Goal: Transaction & Acquisition: Book appointment/travel/reservation

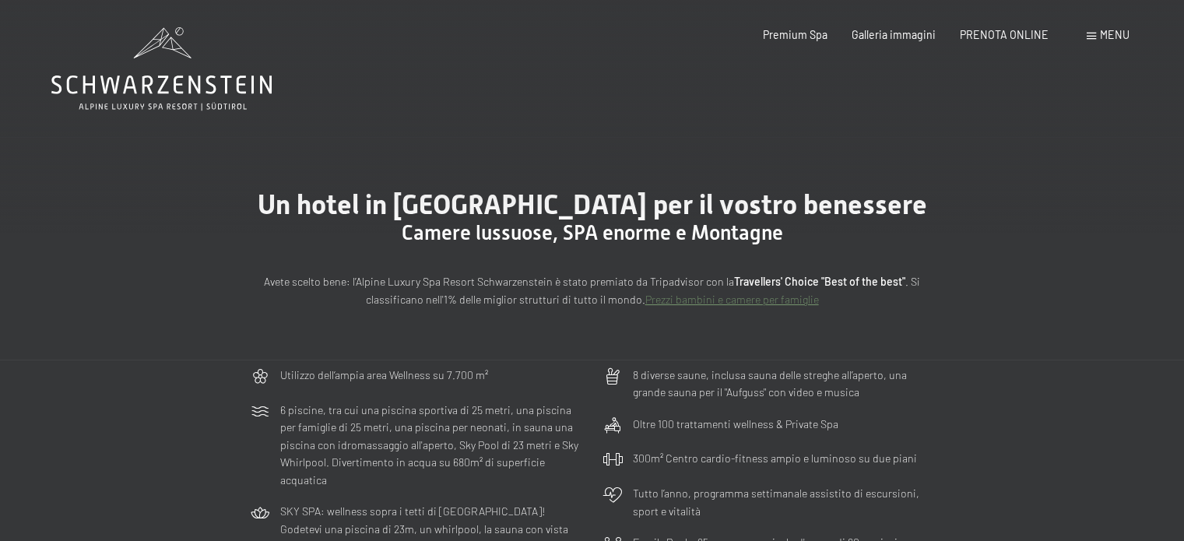
click at [252, 86] on icon at bounding box center [161, 84] width 220 height 19
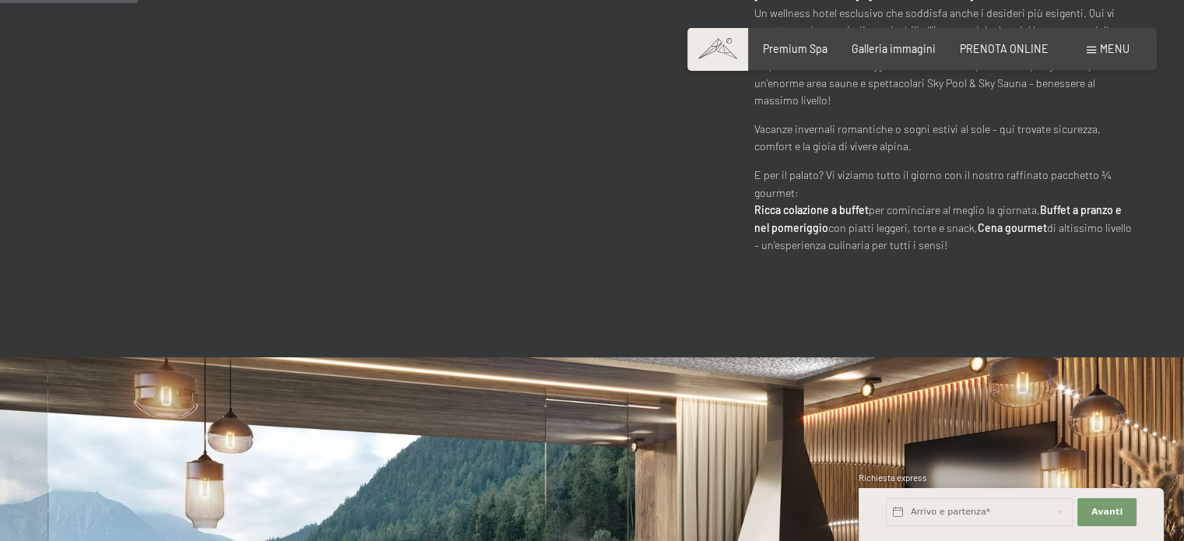
scroll to position [886, 0]
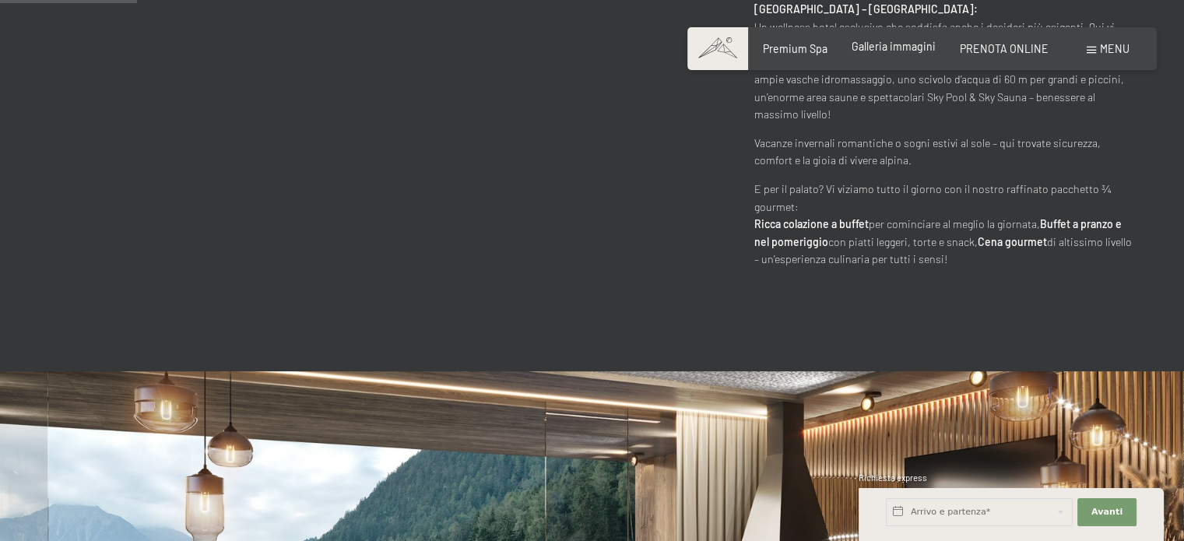
click at [872, 43] on span "Galleria immagini" at bounding box center [893, 46] width 84 height 13
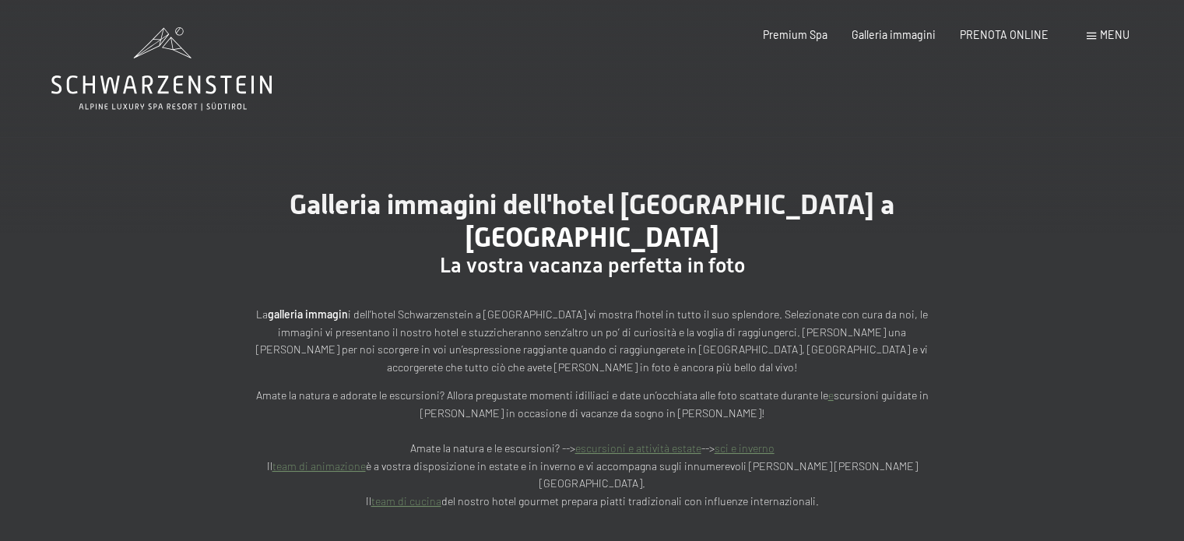
click at [217, 79] on icon at bounding box center [161, 68] width 220 height 83
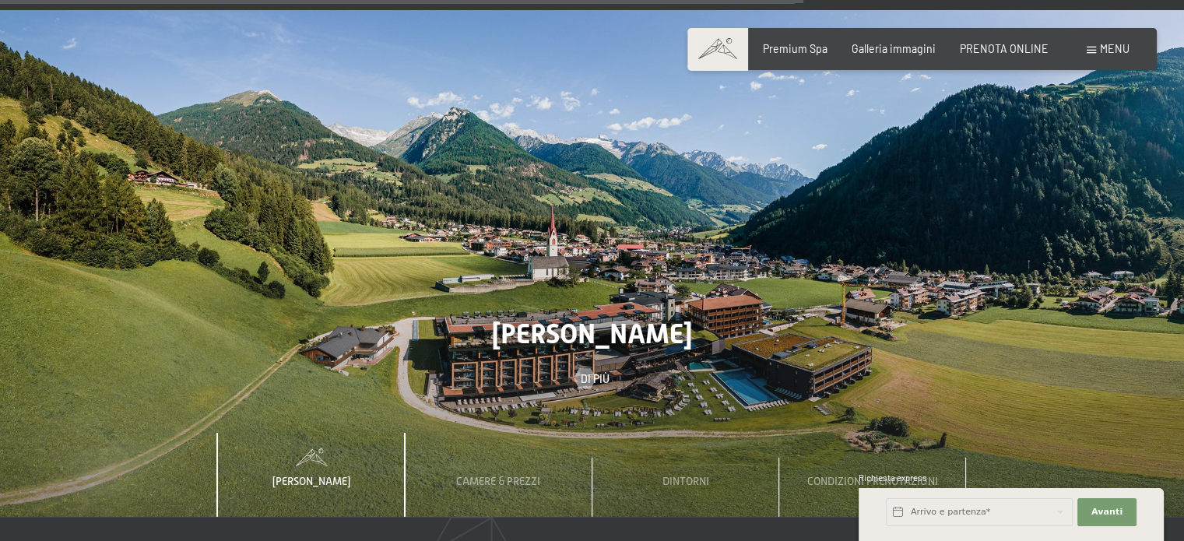
scroll to position [4440, 0]
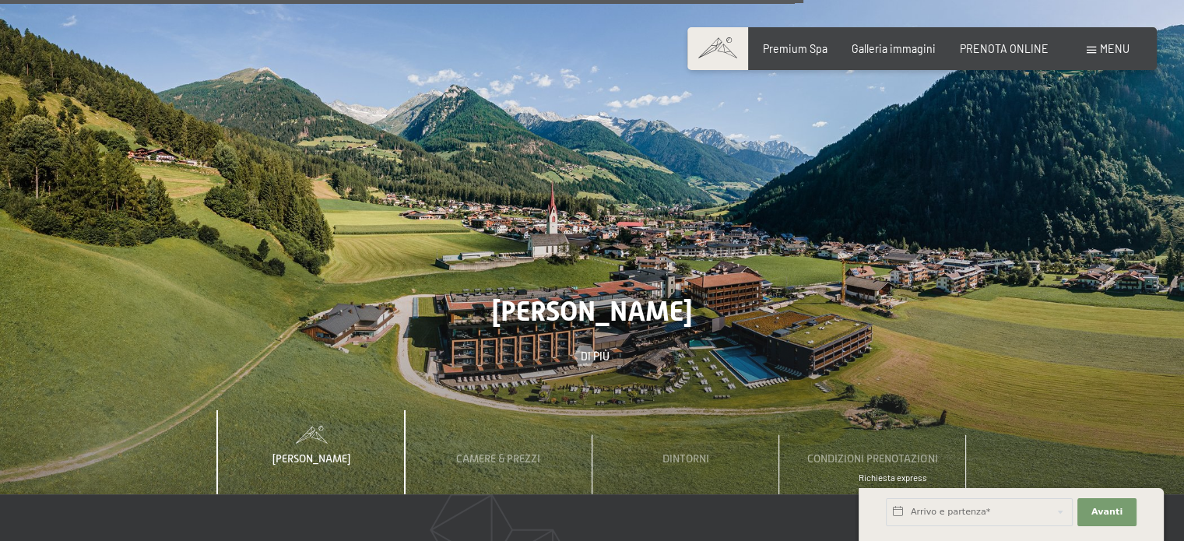
drag, startPoint x: 356, startPoint y: 216, endPoint x: 255, endPoint y: 497, distance: 299.1
click at [1018, 40] on span "PRENOTA ONLINE" at bounding box center [1003, 46] width 89 height 13
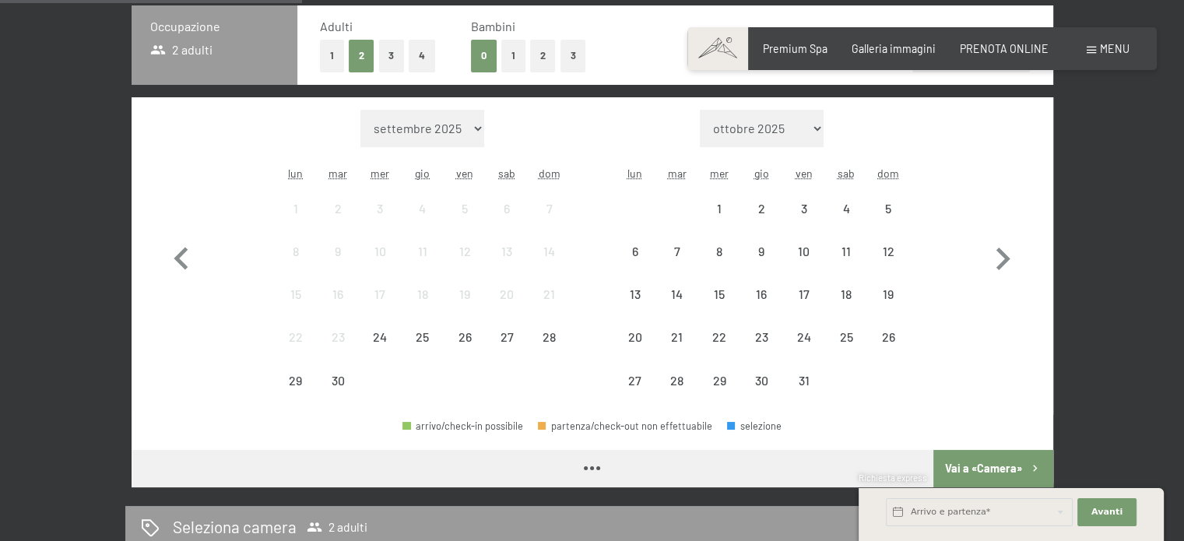
scroll to position [388, 0]
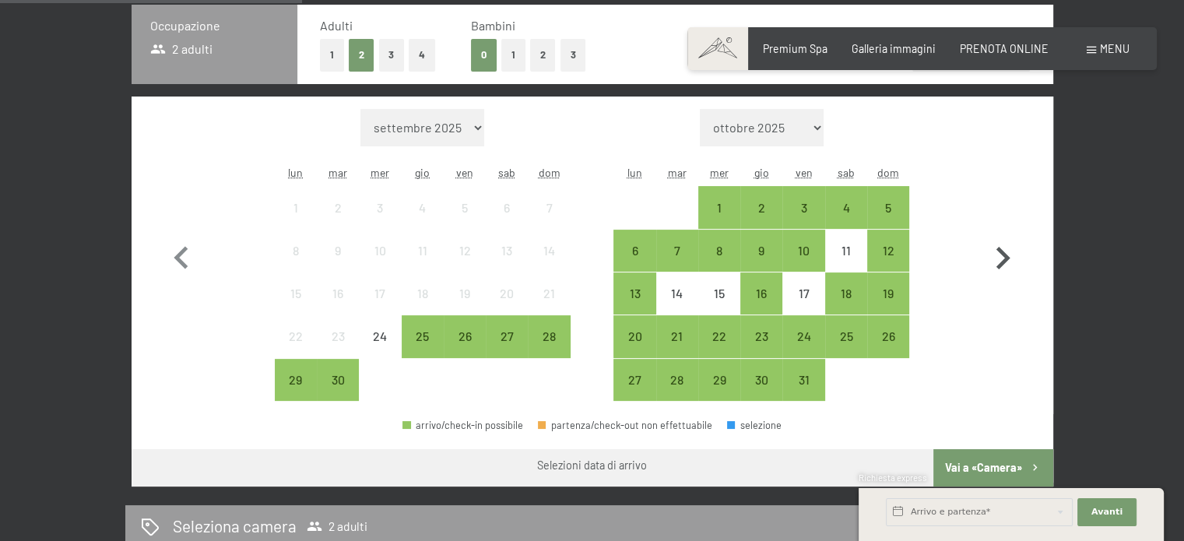
click at [1005, 256] on icon "button" at bounding box center [1003, 258] width 14 height 23
select select "2025-10-01"
select select "2025-11-01"
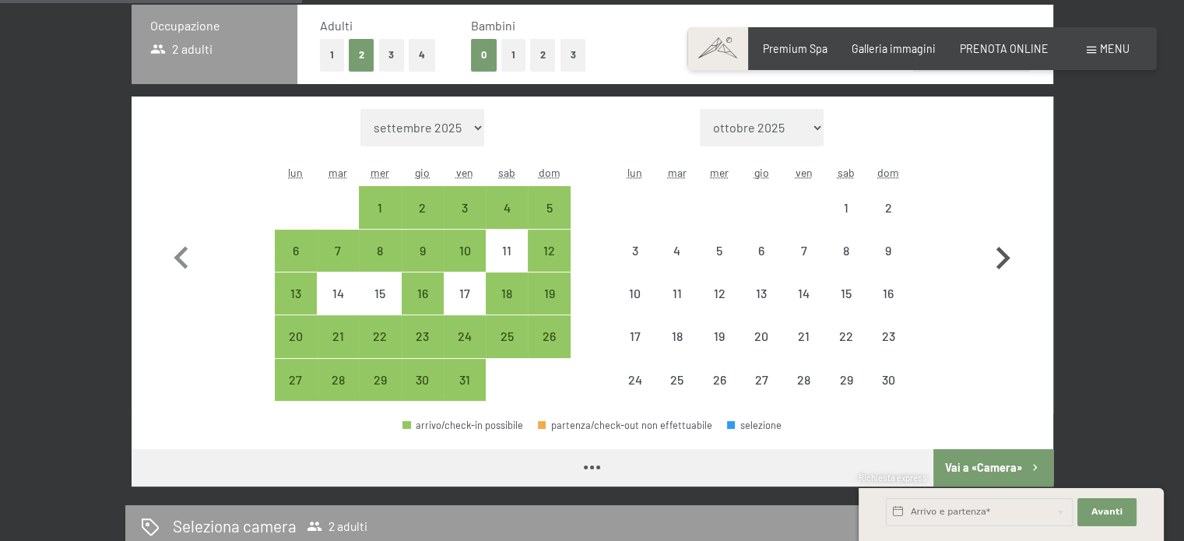
click at [1005, 256] on icon "button" at bounding box center [1003, 258] width 14 height 23
select select "2025-11-01"
select select "2025-12-01"
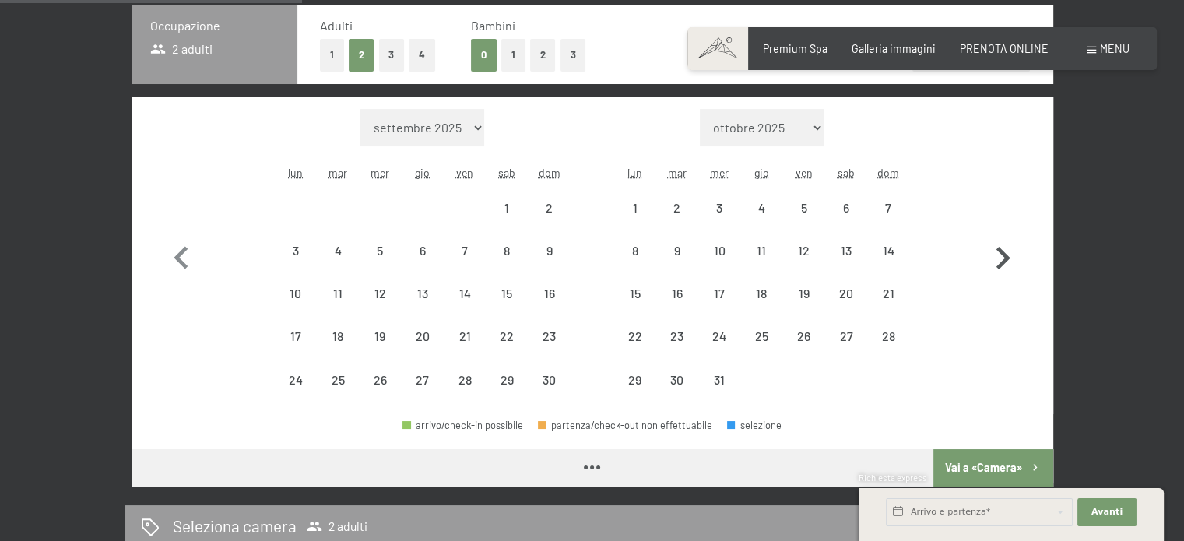
select select "2025-11-01"
select select "2025-12-01"
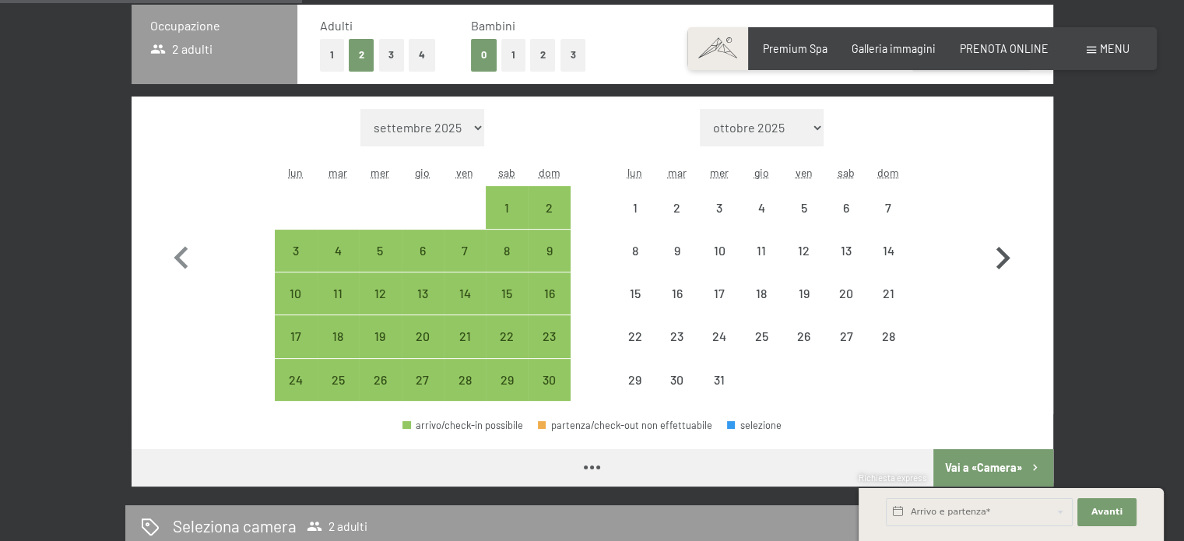
select select "2025-11-01"
select select "2025-12-01"
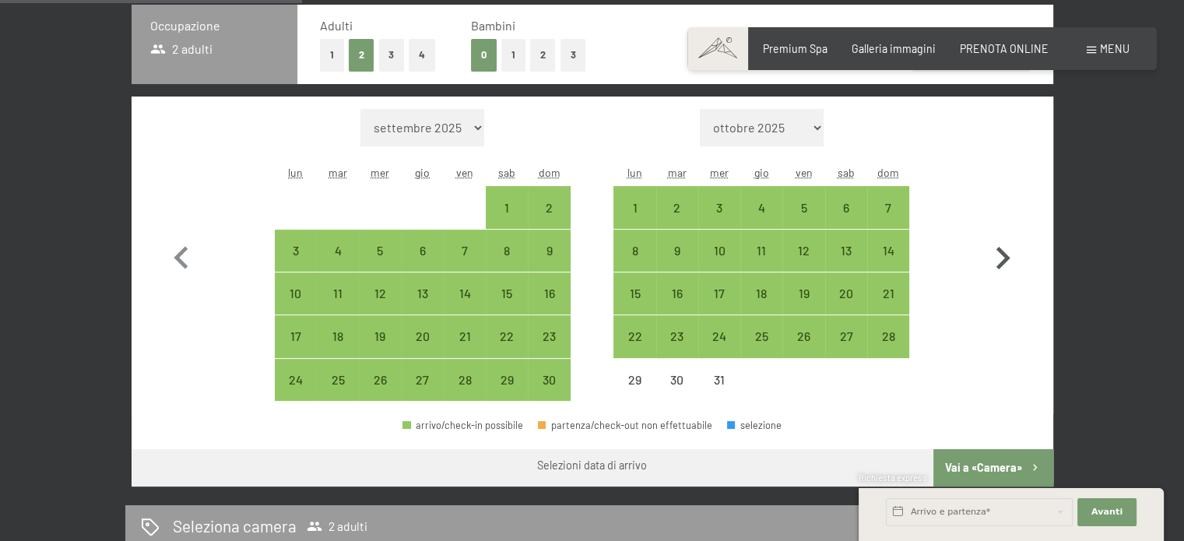
click at [1005, 256] on icon "button" at bounding box center [1003, 258] width 14 height 23
select select "2025-12-01"
select select "2026-01-01"
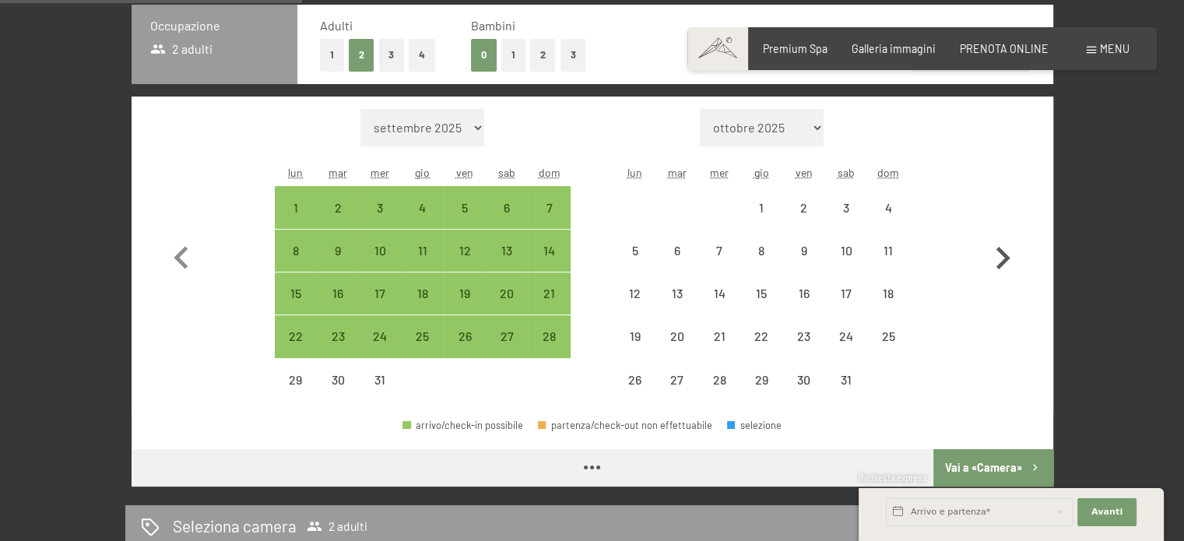
select select "2025-12-01"
select select "2026-01-01"
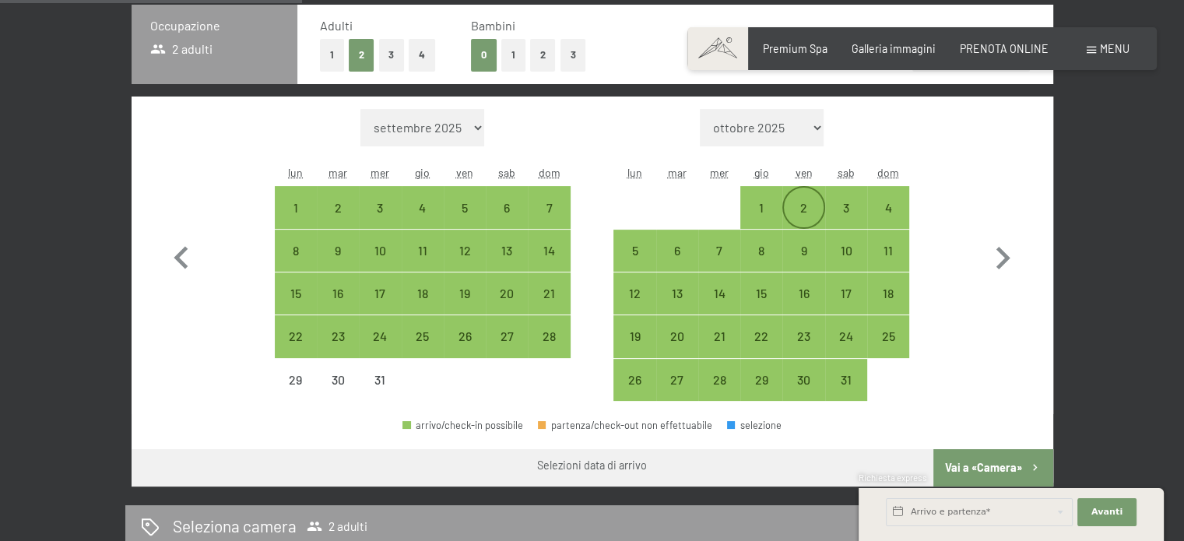
click at [791, 214] on div "2" at bounding box center [803, 221] width 39 height 39
select select "2025-12-01"
select select "2026-01-01"
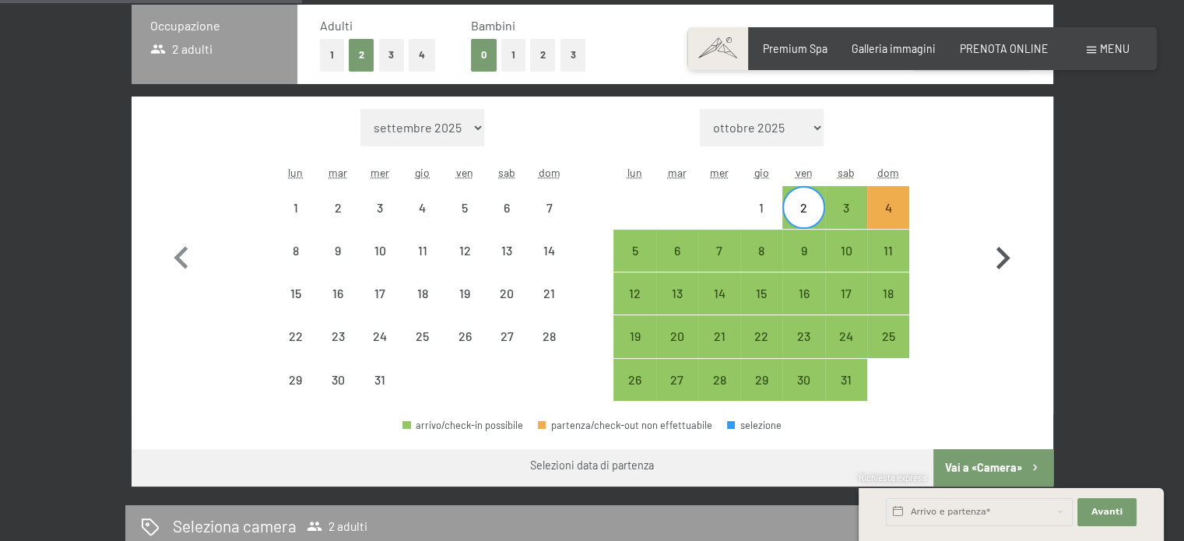
click at [997, 247] on icon "button" at bounding box center [1003, 258] width 14 height 23
select select "2026-01-01"
select select "2026-02-01"
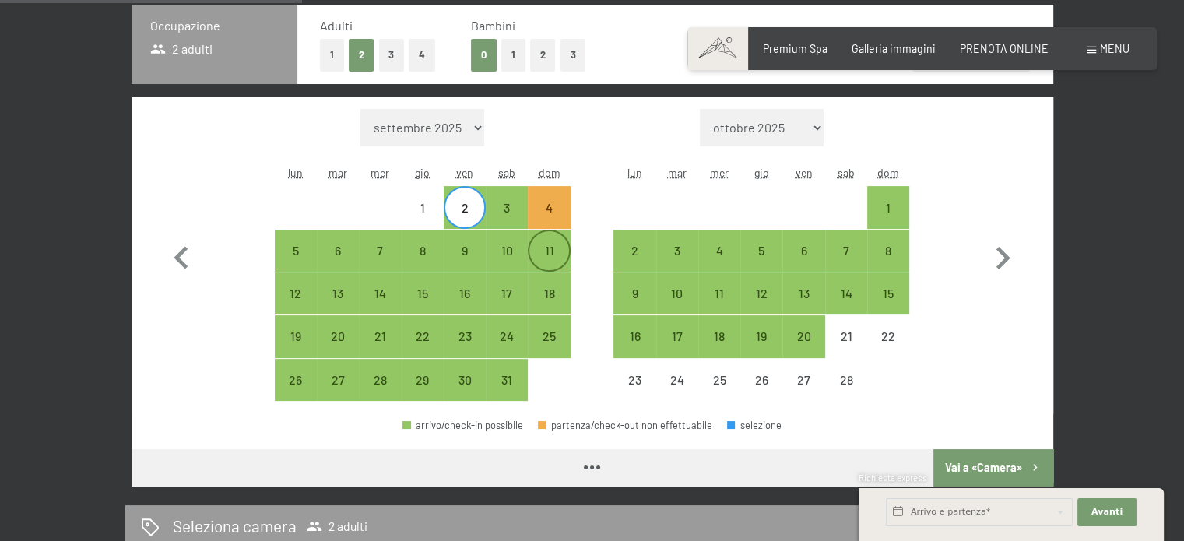
select select "2026-01-01"
select select "2026-02-01"
click at [1006, 260] on icon "button" at bounding box center [1003, 258] width 14 height 23
select select "2026-02-01"
select select "2026-03-01"
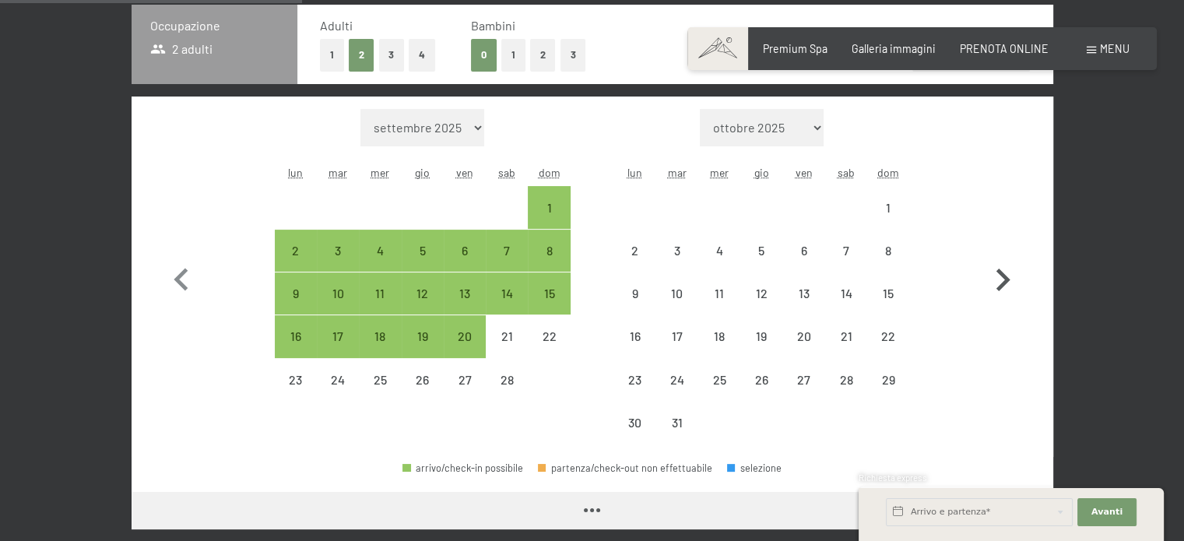
click at [1006, 260] on icon "button" at bounding box center [1002, 280] width 45 height 45
select select "2026-03-01"
select select "2026-04-01"
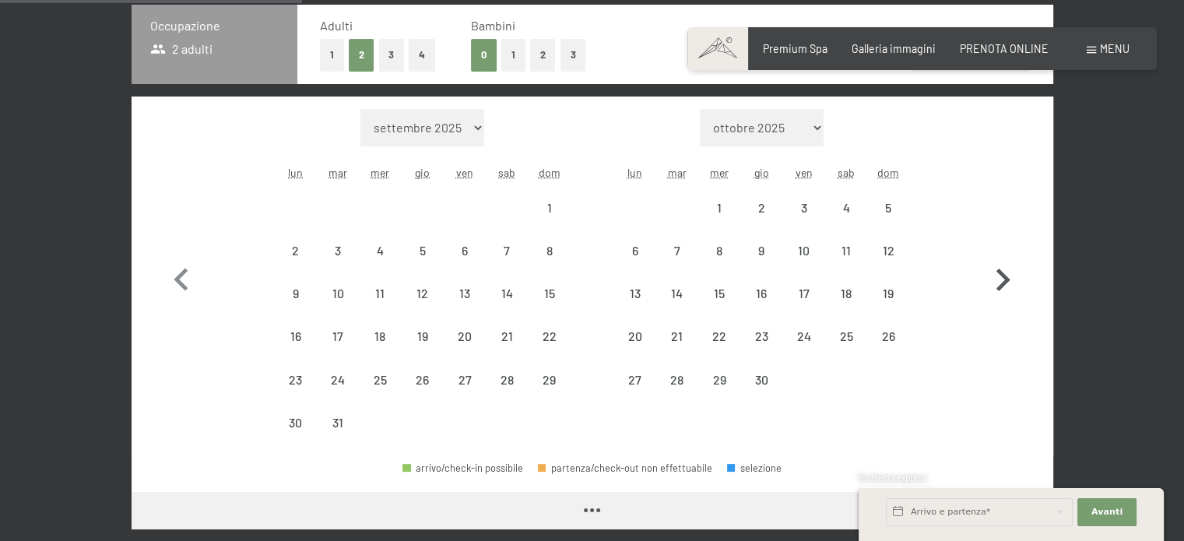
select select "2026-03-01"
select select "2026-04-01"
select select "2026-03-01"
select select "2026-04-01"
click at [190, 275] on icon "button" at bounding box center [181, 280] width 45 height 45
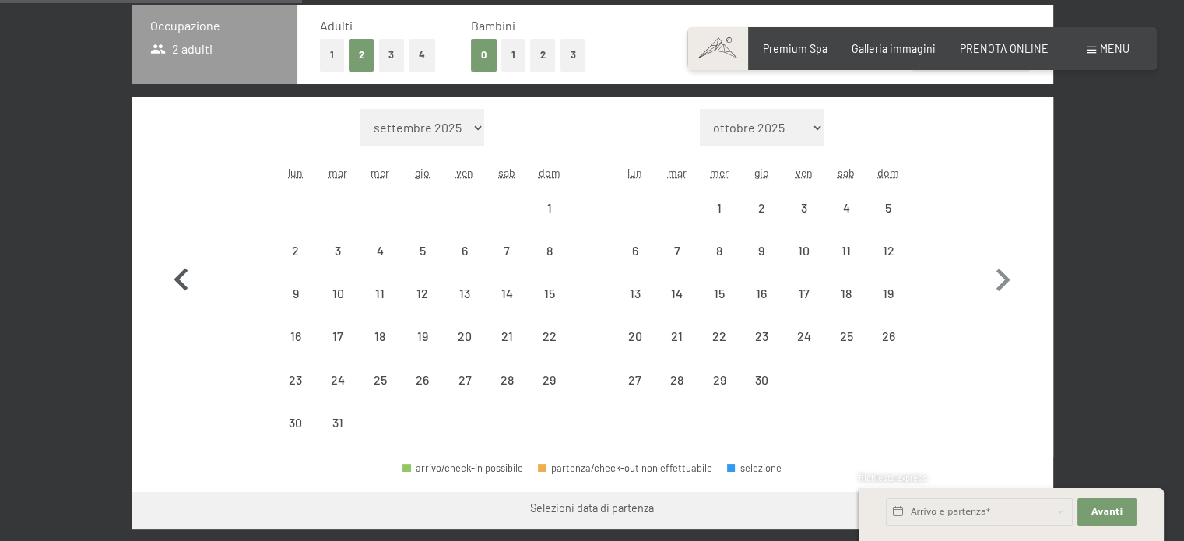
select select "2026-02-01"
select select "2026-03-01"
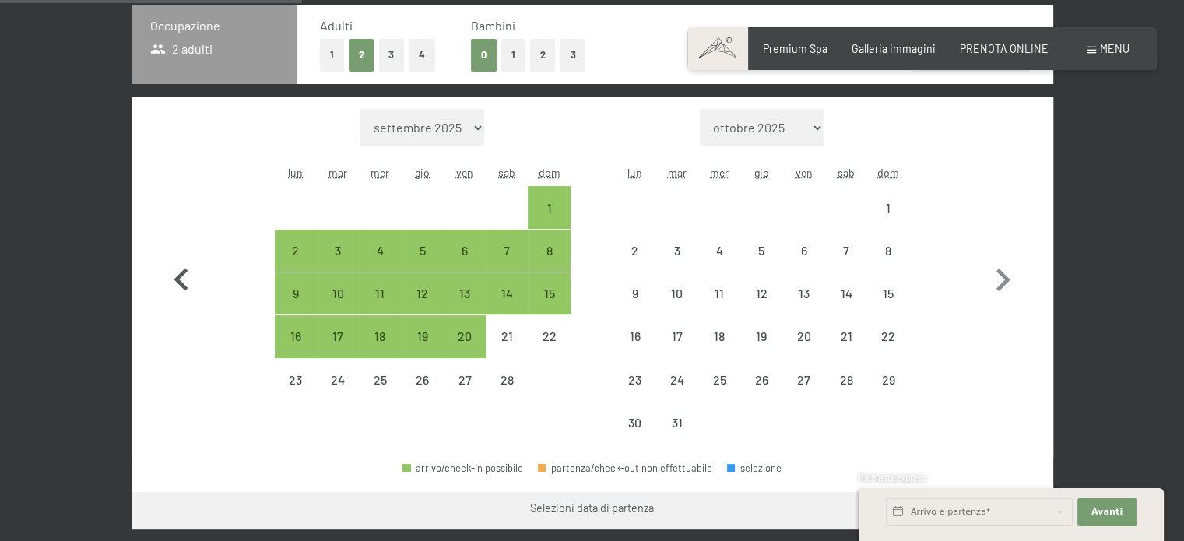
click at [190, 275] on icon "button" at bounding box center [181, 280] width 45 height 45
select select "2026-01-01"
select select "2026-02-01"
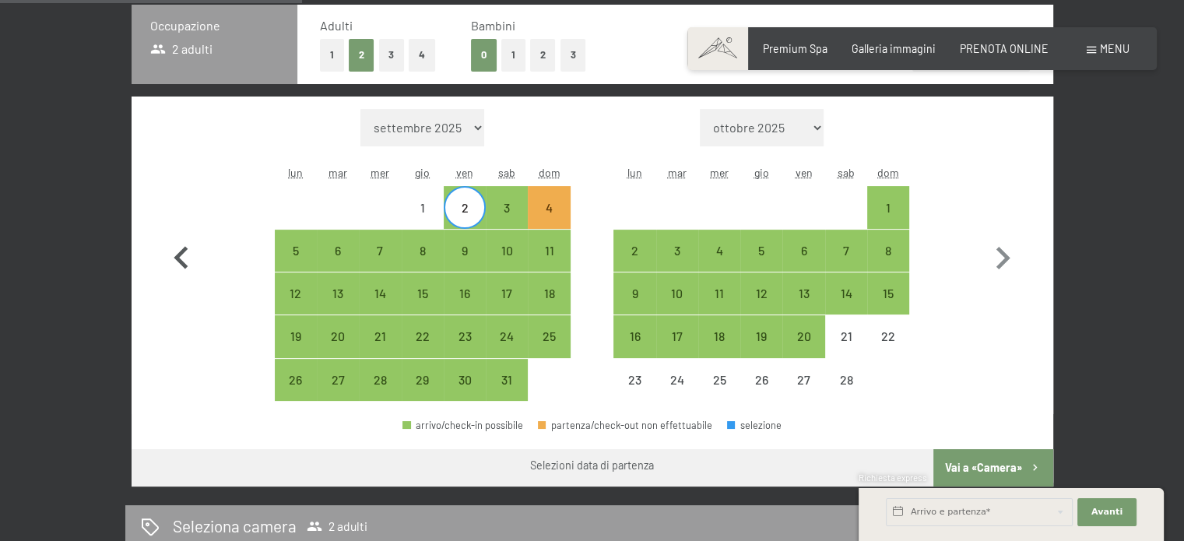
click at [190, 275] on icon "button" at bounding box center [181, 258] width 45 height 45
select select "2025-12-01"
select select "2026-01-01"
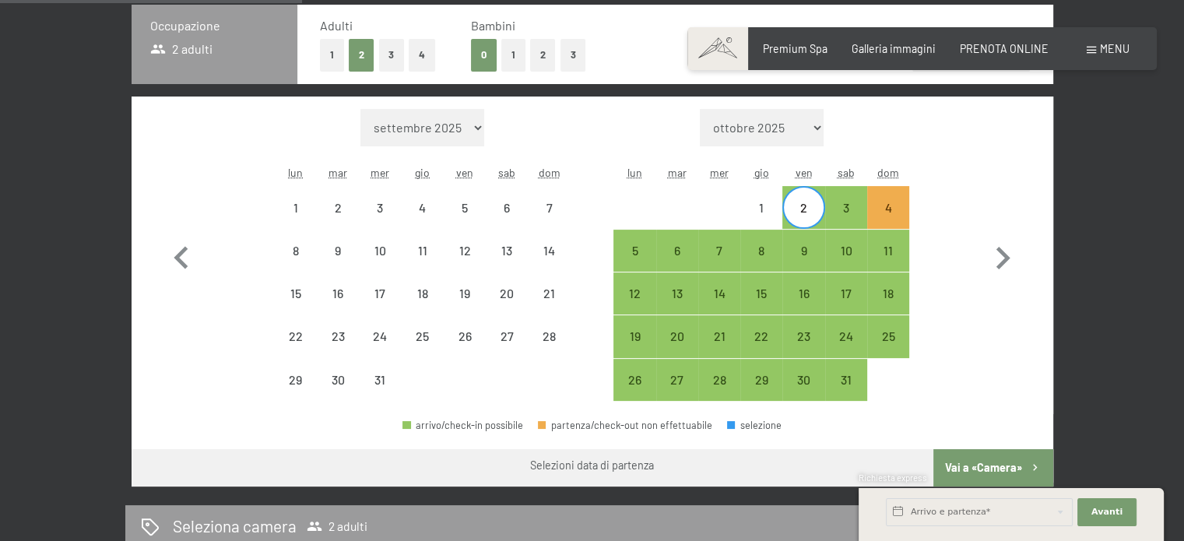
click at [805, 216] on div "2" at bounding box center [803, 221] width 39 height 39
select select "2025-12-01"
select select "2026-01-01"
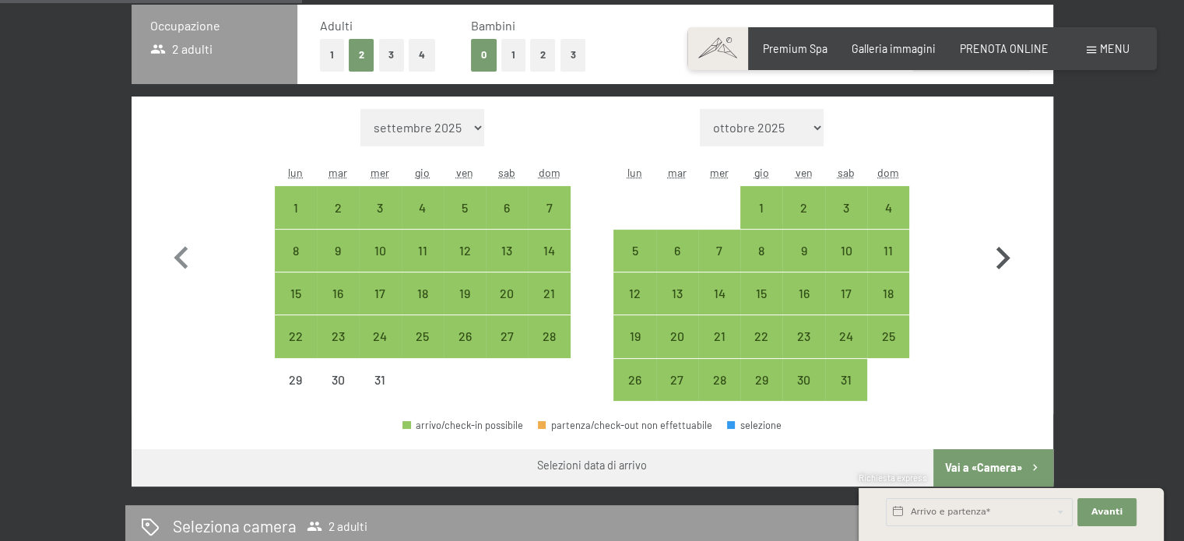
click at [1004, 254] on icon "button" at bounding box center [1003, 258] width 14 height 23
select select "2026-01-01"
select select "2026-02-01"
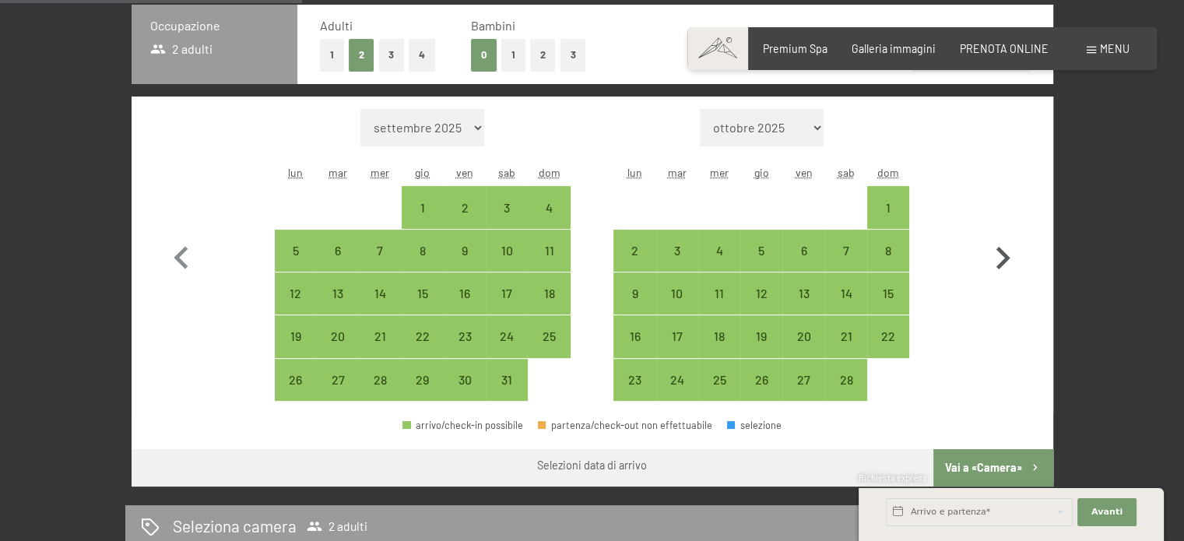
click at [1004, 254] on icon "button" at bounding box center [1003, 258] width 14 height 23
select select "2026-02-01"
select select "2026-03-01"
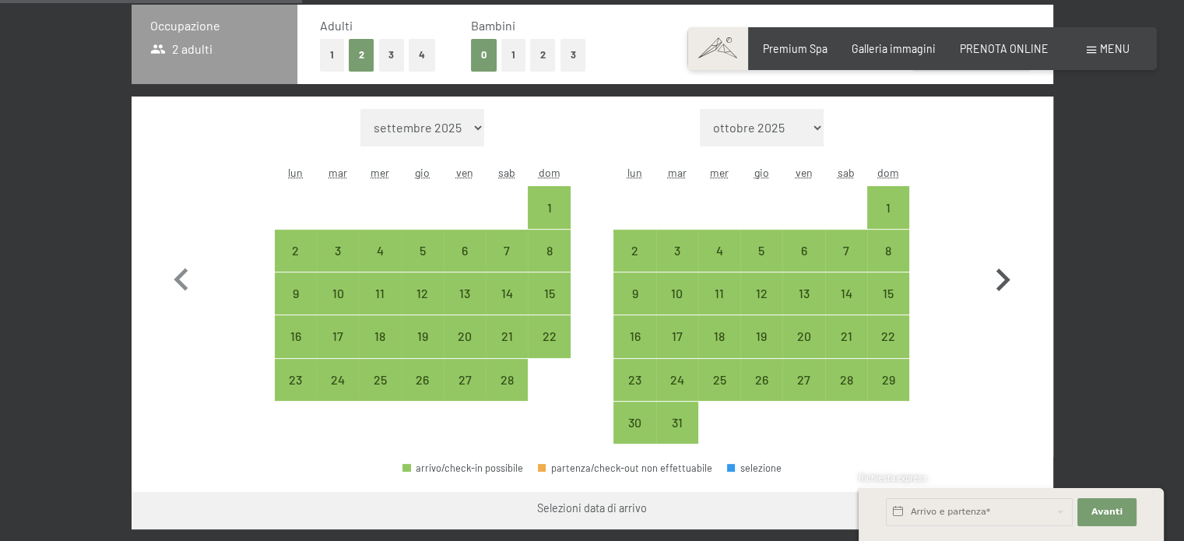
click at [1004, 254] on button "button" at bounding box center [1002, 276] width 45 height 335
select select "2026-03-01"
select select "2026-04-01"
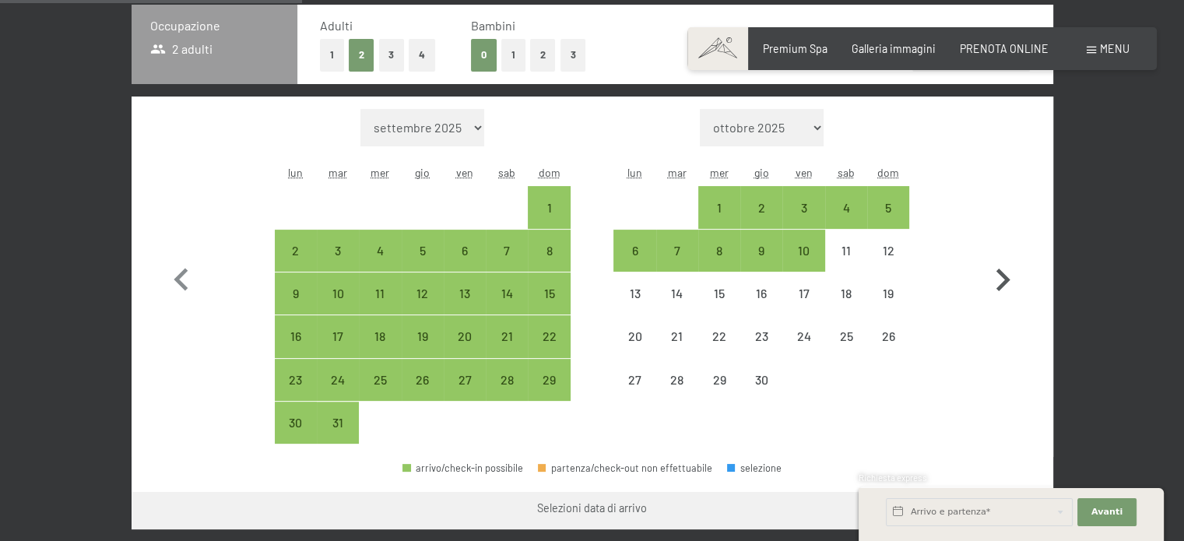
click at [999, 267] on icon "button" at bounding box center [1002, 280] width 45 height 45
select select "2026-04-01"
select select "2026-05-01"
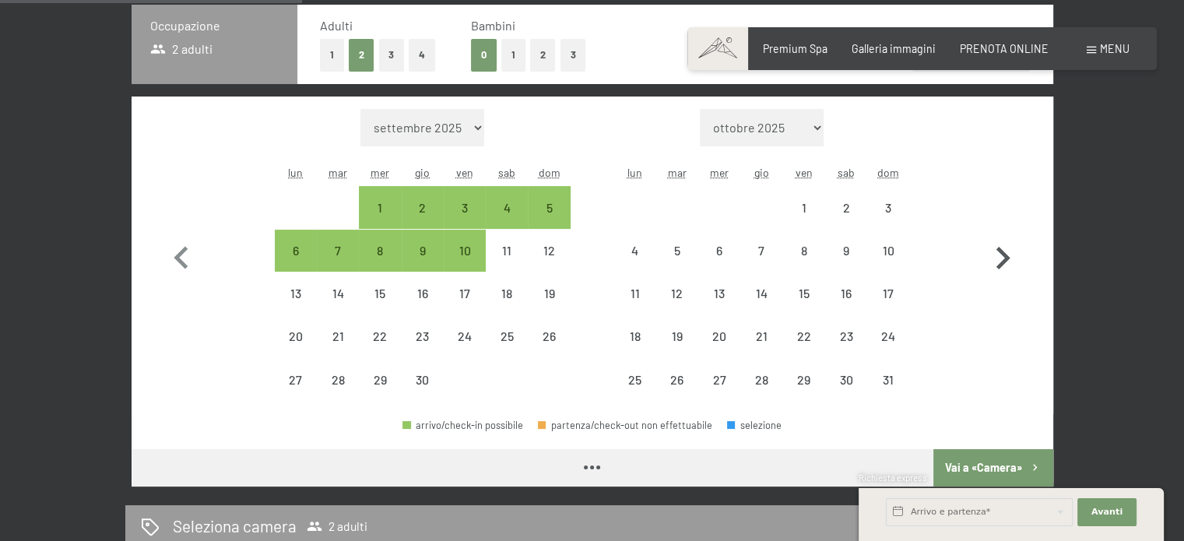
select select "2026-04-01"
select select "2026-05-01"
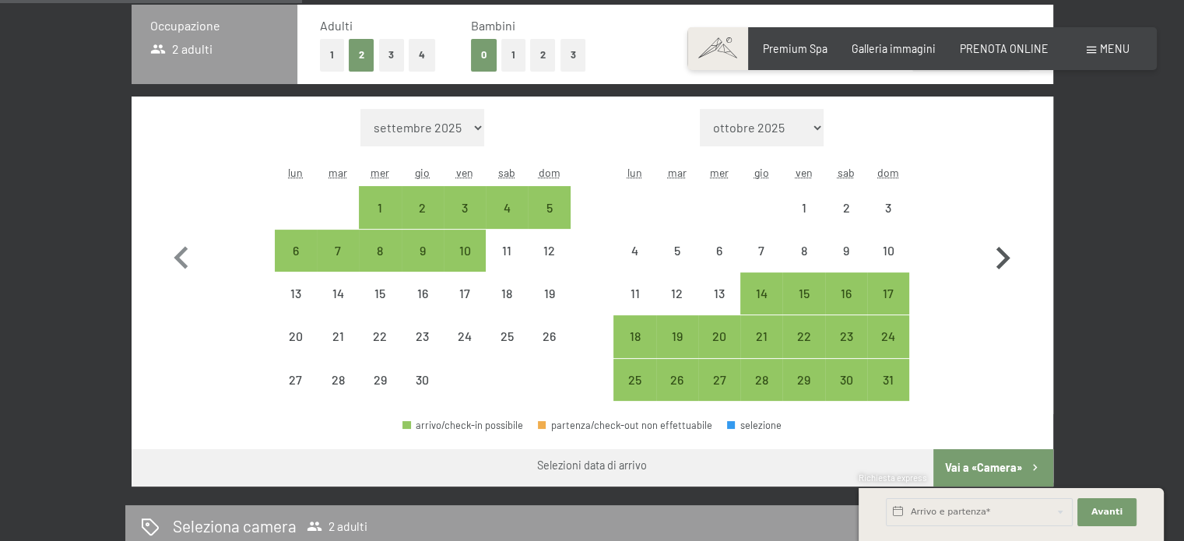
click at [999, 267] on icon "button" at bounding box center [1003, 258] width 14 height 23
select select "2026-05-01"
select select "2026-06-01"
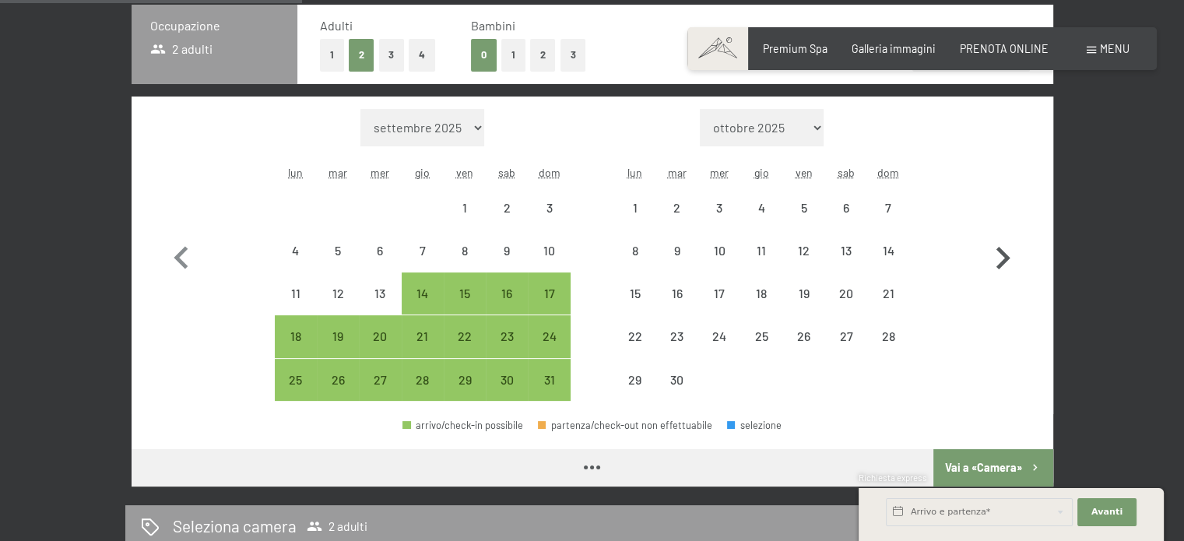
select select "2026-05-01"
select select "2026-06-01"
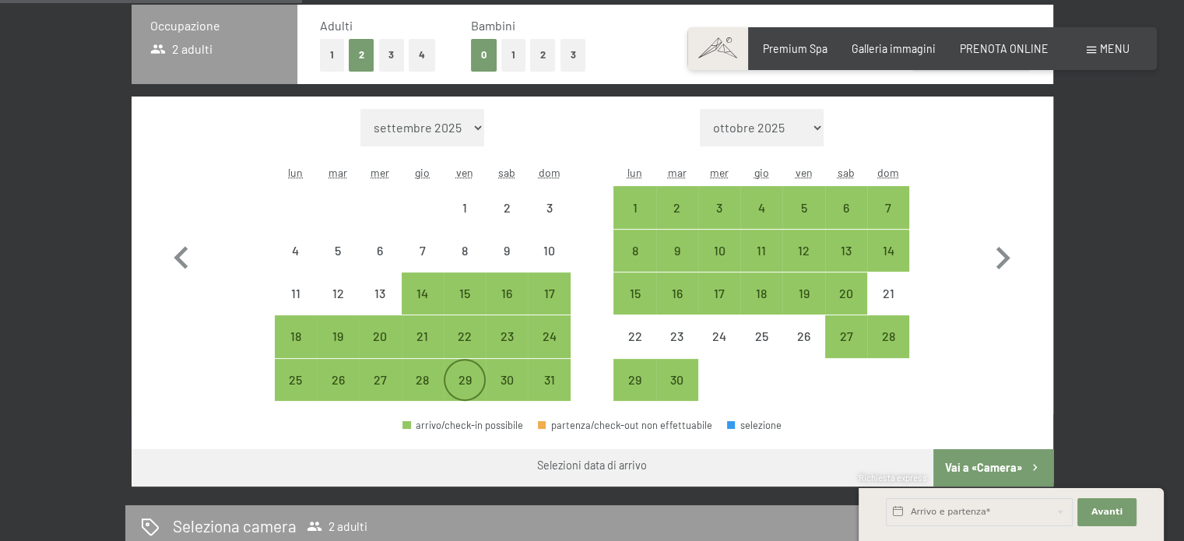
click at [472, 384] on div "29" at bounding box center [464, 393] width 39 height 39
select select "2026-05-01"
select select "2026-06-01"
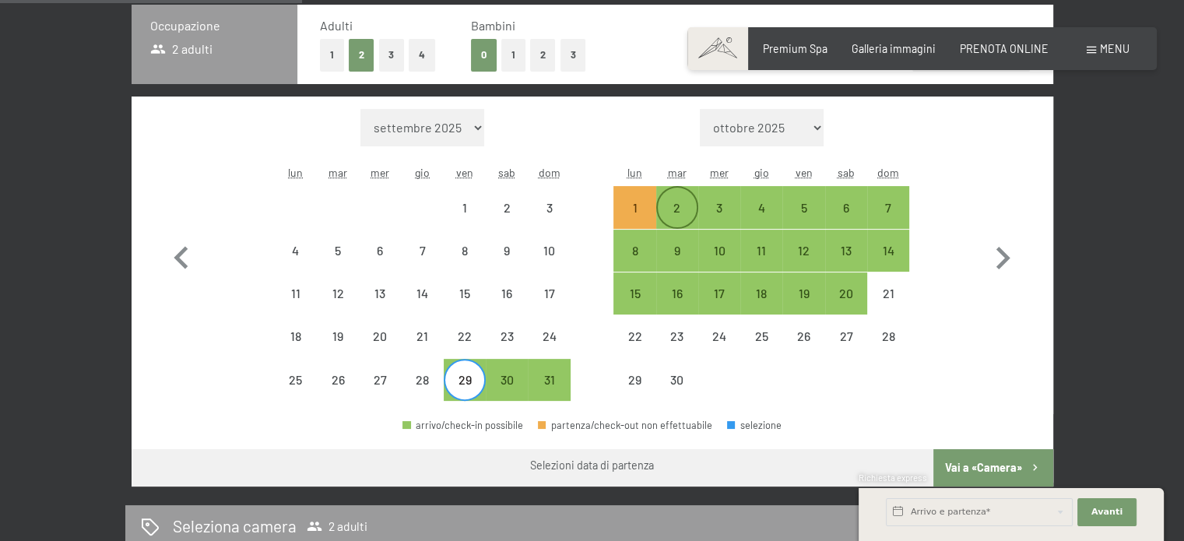
click at [675, 215] on div "2" at bounding box center [677, 221] width 39 height 39
select select "2026-05-01"
select select "2026-06-01"
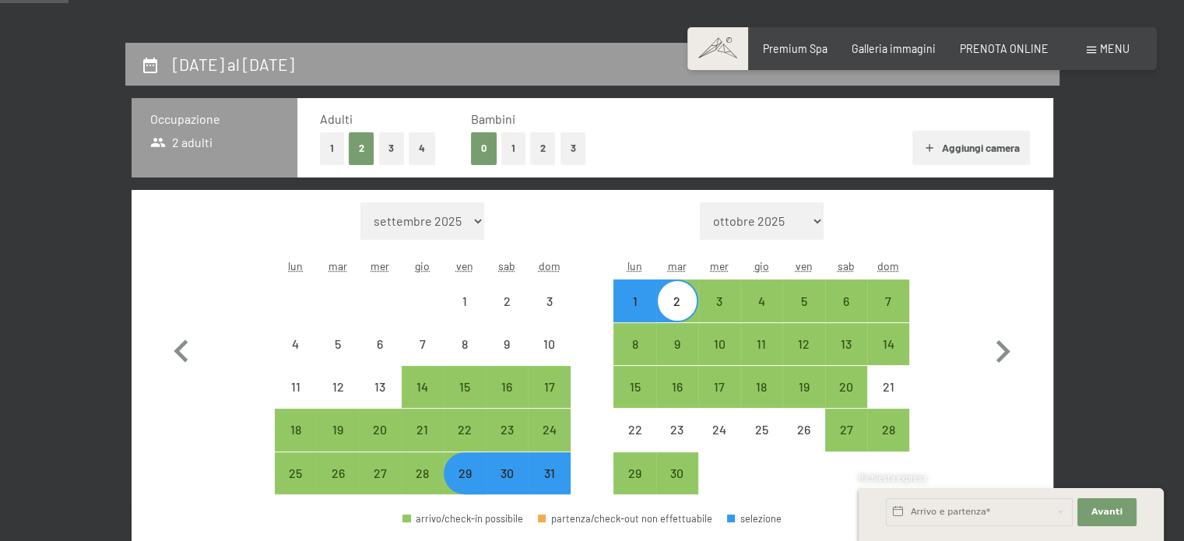
scroll to position [292, 0]
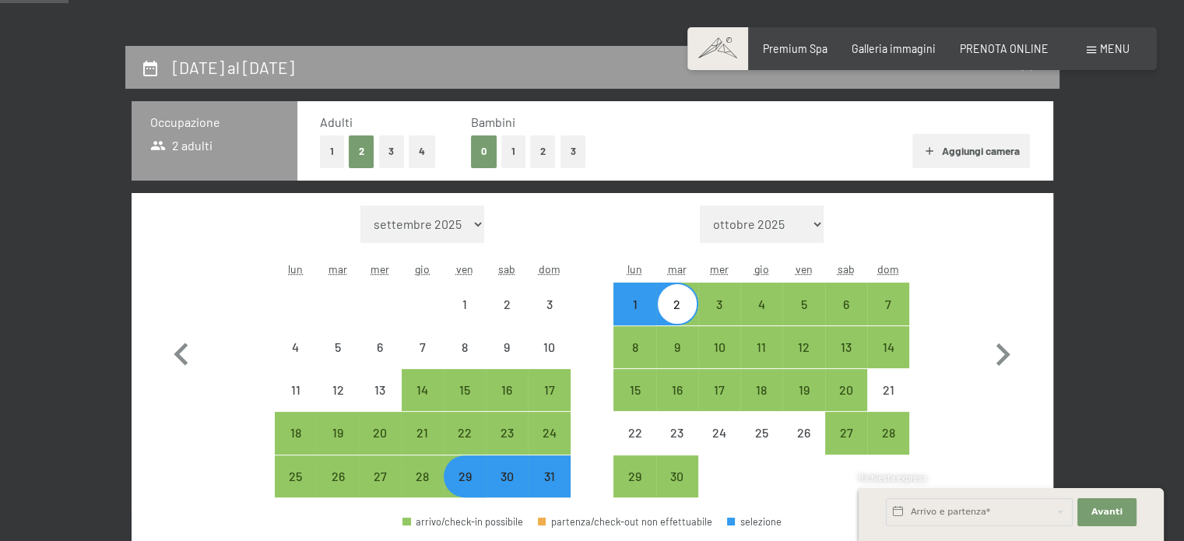
click at [542, 149] on button "2" at bounding box center [543, 151] width 26 height 32
select select "2026-05-01"
select select "2026-06-01"
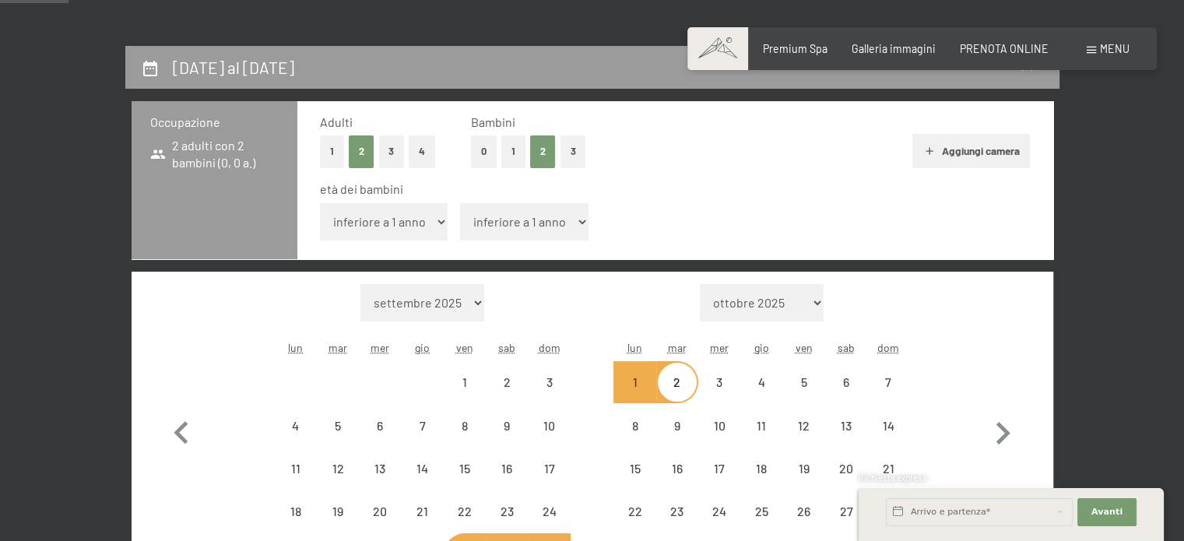
select select "2026-05-01"
select select "2026-06-01"
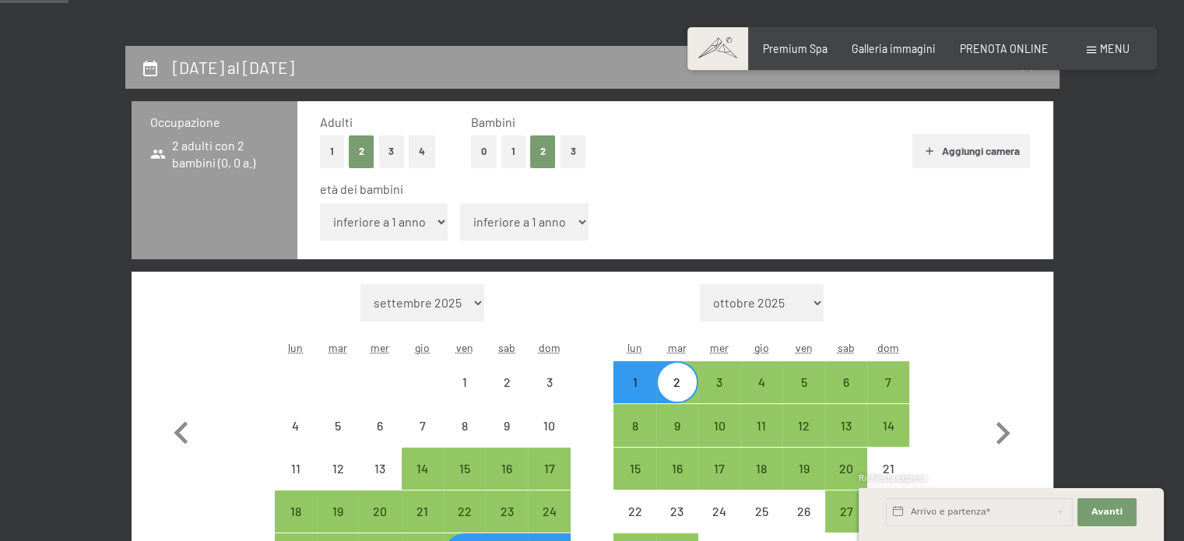
click at [383, 228] on select "inferiore a 1 anno 1 anno 2 anni 3 anni 4 anni 5 anni 6 anni 7 anni 8 anni 9 an…" at bounding box center [384, 221] width 128 height 37
select select "5"
click at [320, 203] on select "inferiore a 1 anno 1 anno 2 anni 3 anni 4 anni 5 anni 6 anni 7 anni 8 anni 9 an…" at bounding box center [384, 221] width 128 height 37
select select "2026-05-01"
select select "2026-06-01"
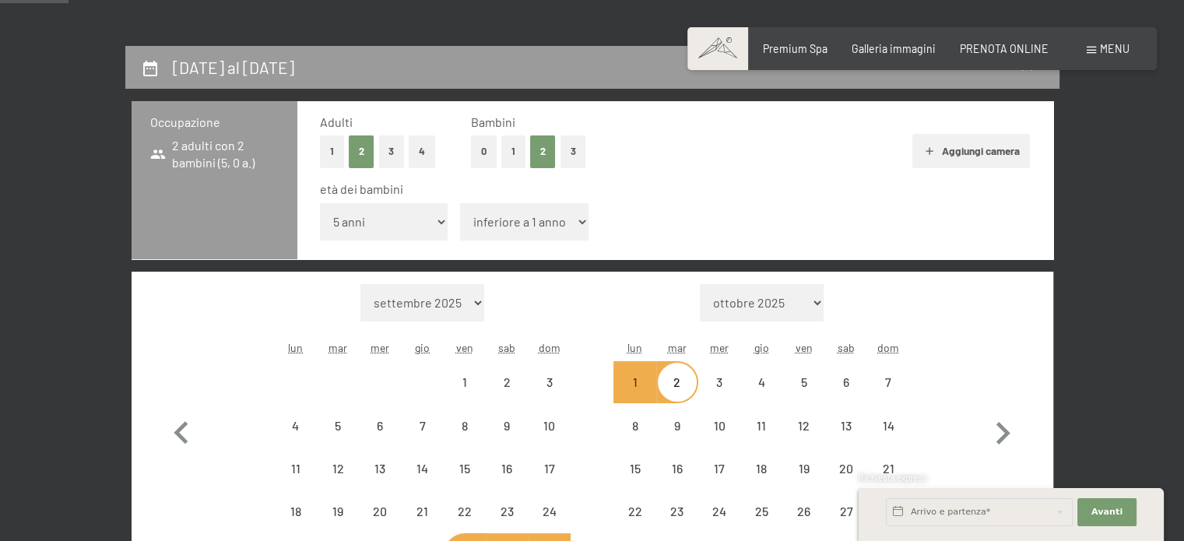
select select "2026-05-01"
select select "2026-06-01"
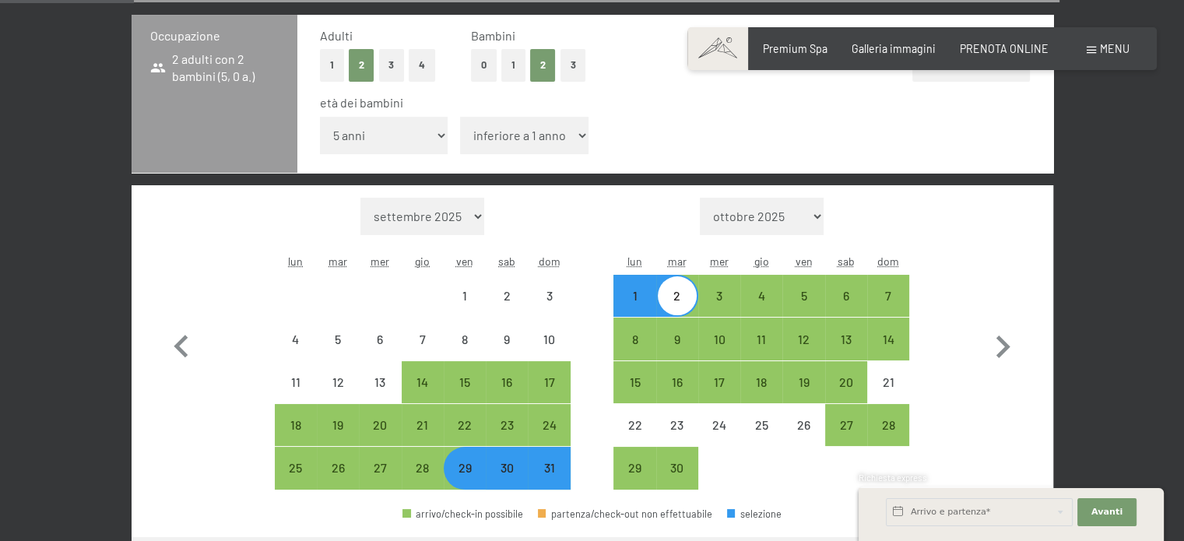
scroll to position [504, 0]
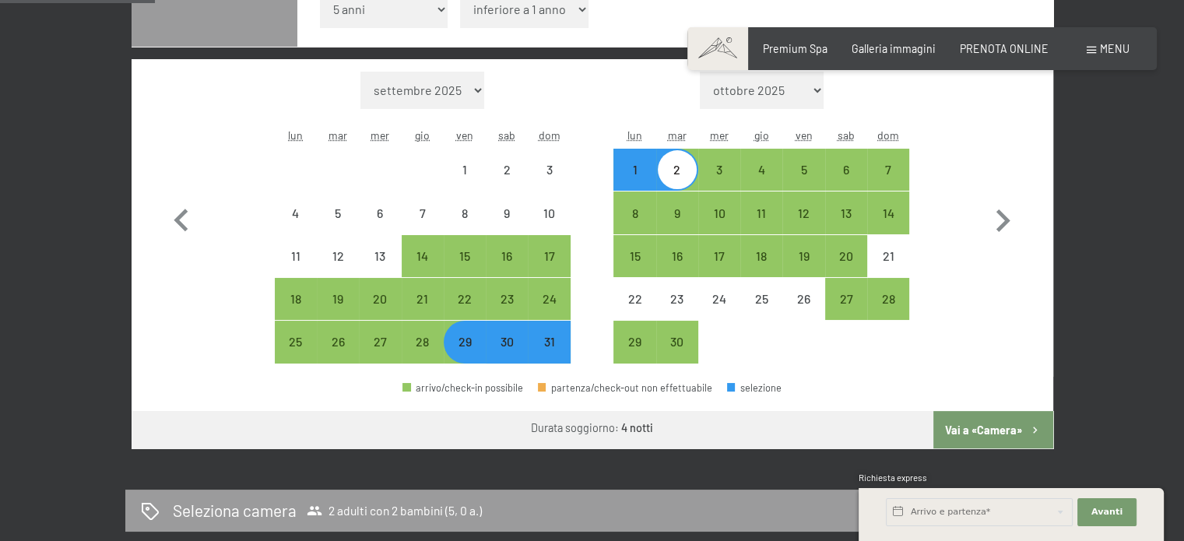
click at [970, 422] on button "Vai a «Camera»" at bounding box center [992, 429] width 119 height 37
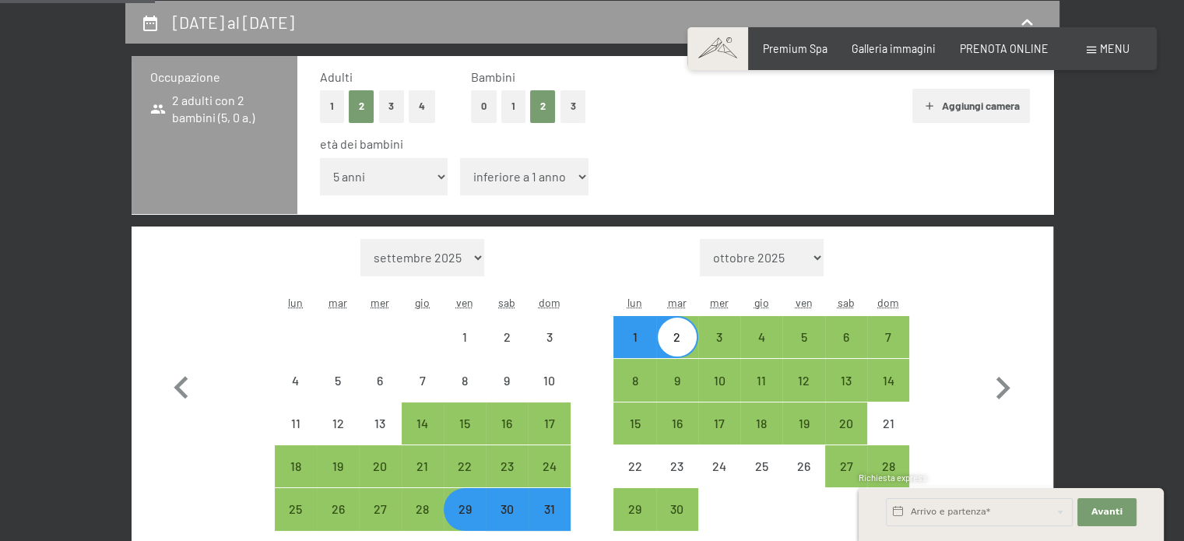
select select "2026-05-01"
select select "2026-06-01"
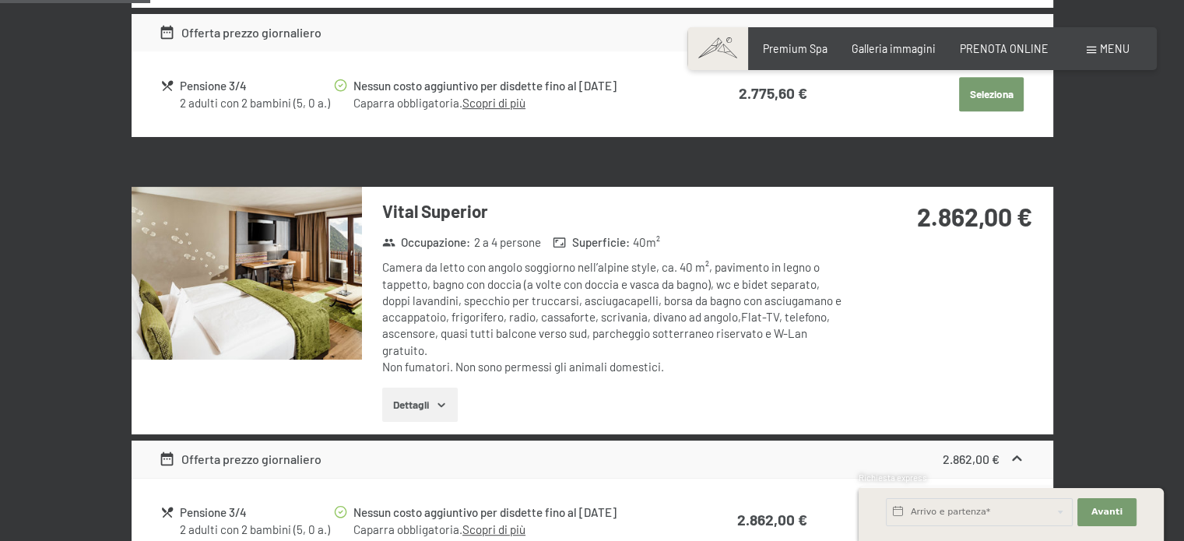
scroll to position [730, 0]
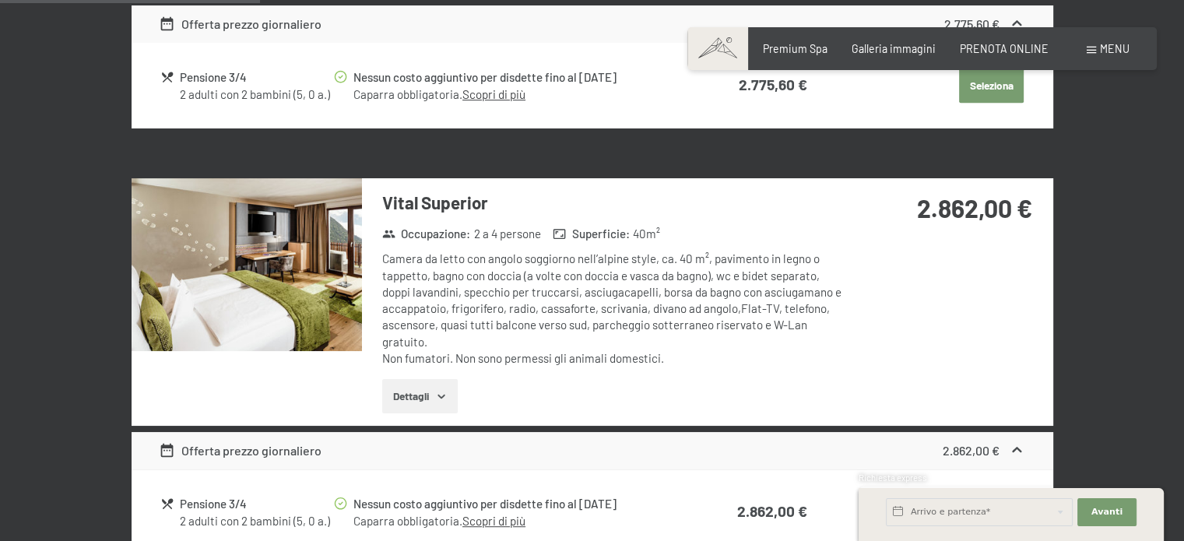
click at [423, 402] on button "Dettagli" at bounding box center [419, 396] width 75 height 34
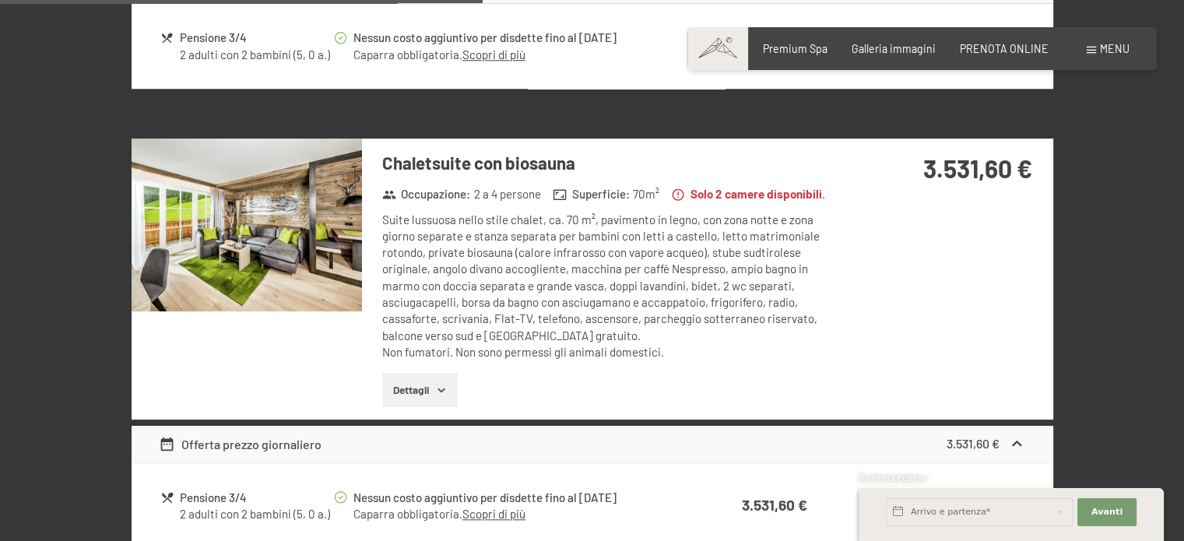
scroll to position [1471, 0]
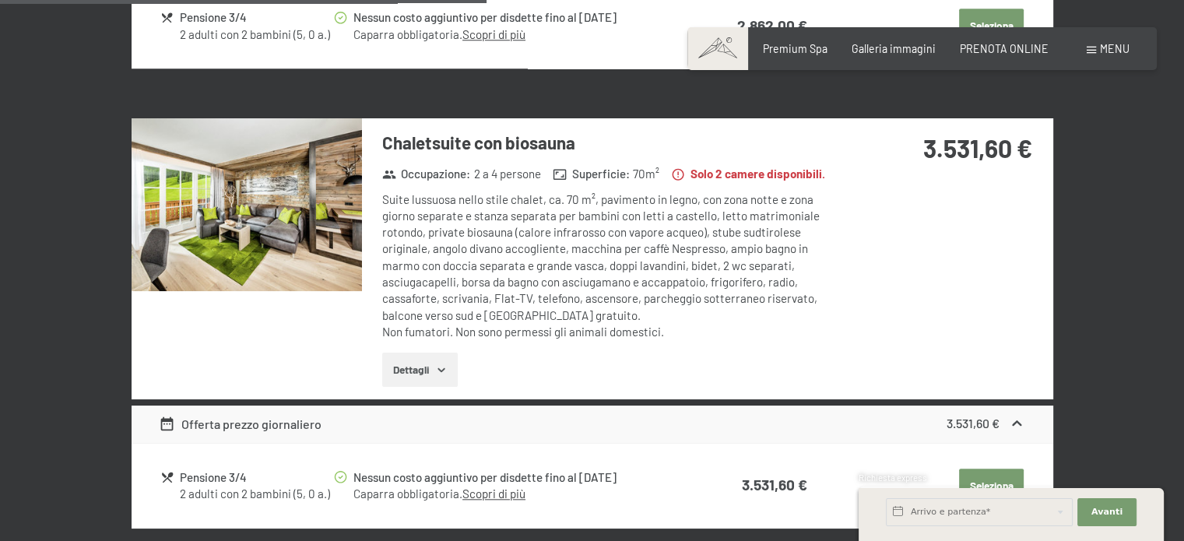
click at [425, 363] on button "Dettagli" at bounding box center [419, 370] width 75 height 34
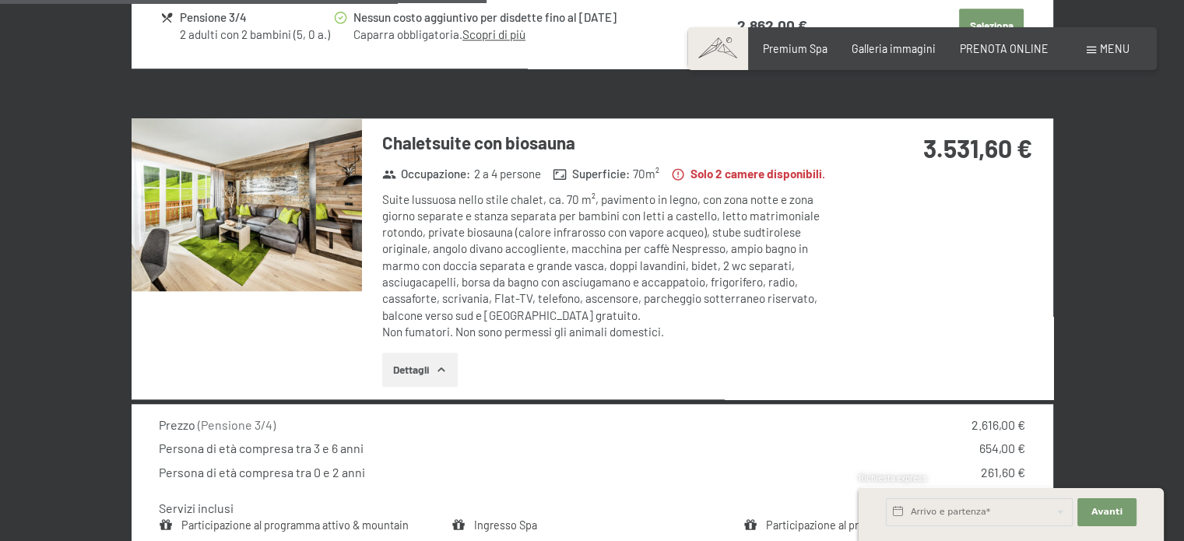
click at [291, 245] on img at bounding box center [247, 204] width 230 height 173
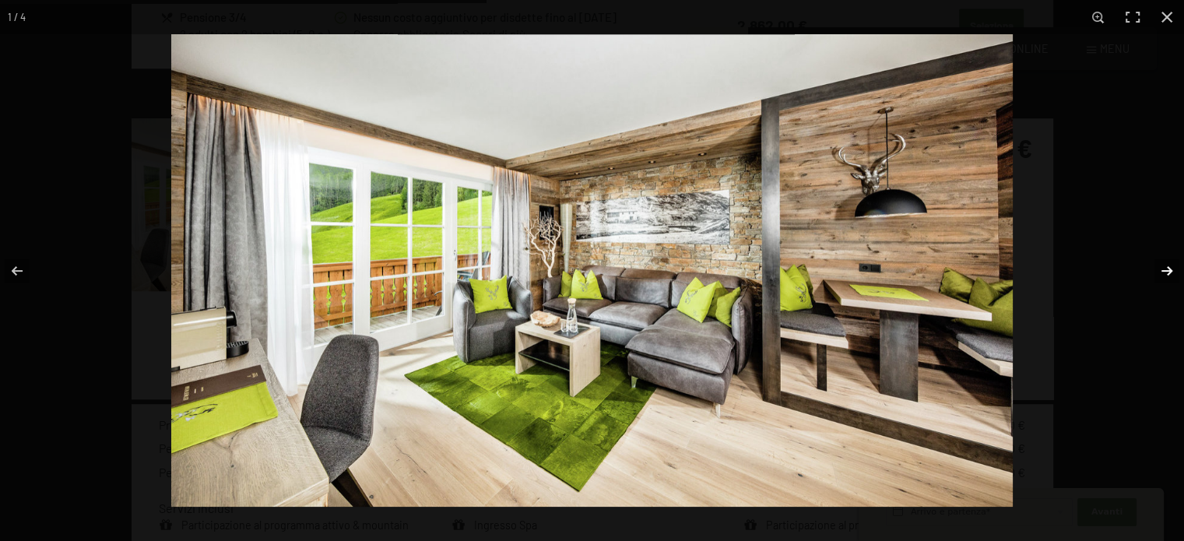
click at [1164, 270] on button "button" at bounding box center [1156, 271] width 54 height 78
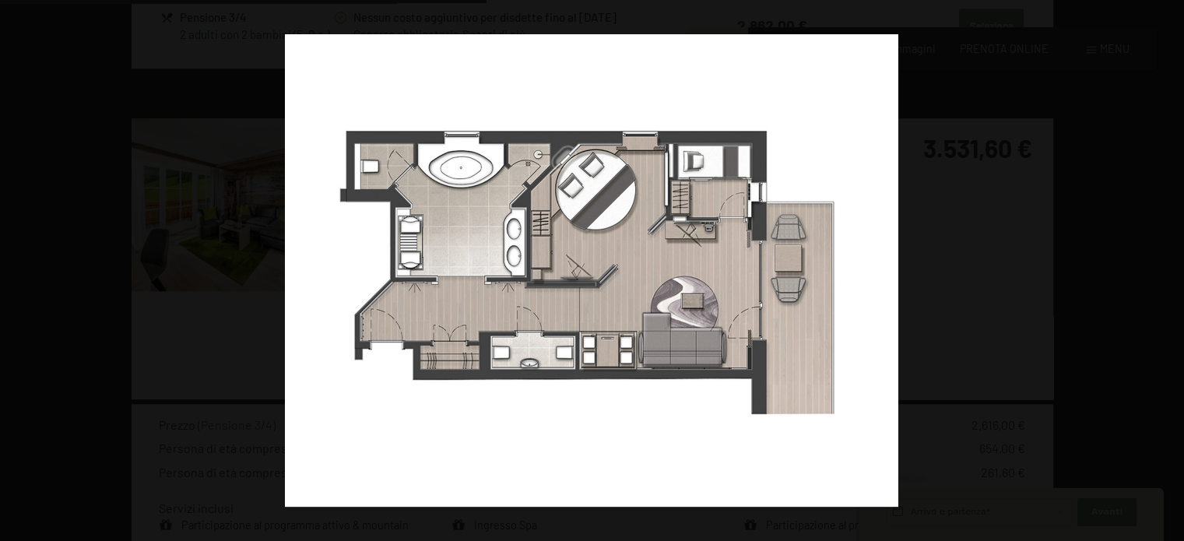
click at [1164, 270] on button "button" at bounding box center [1156, 271] width 54 height 78
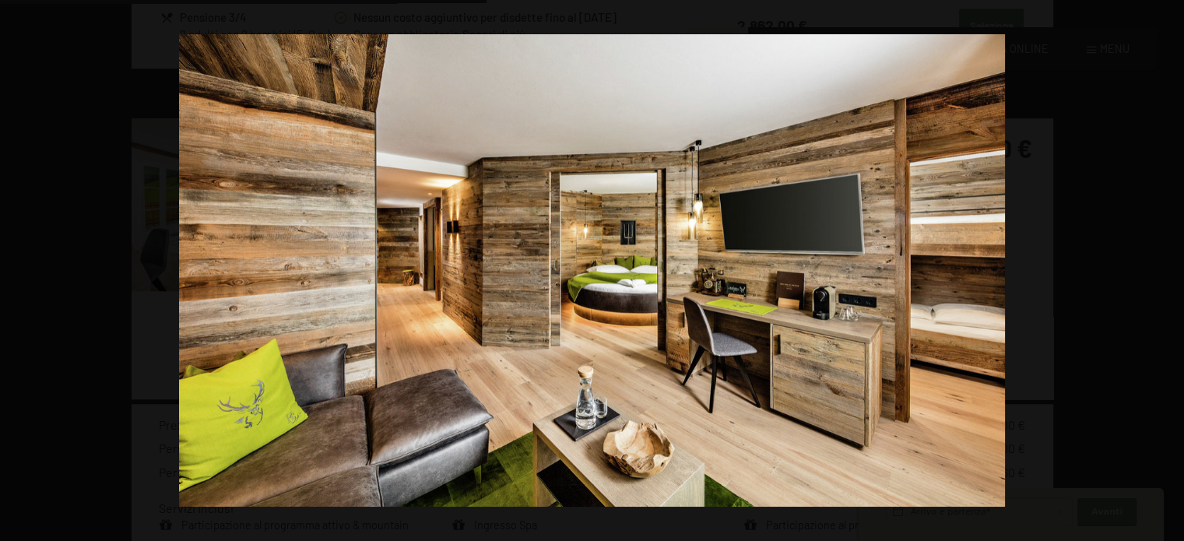
click at [1164, 270] on button "button" at bounding box center [1156, 271] width 54 height 78
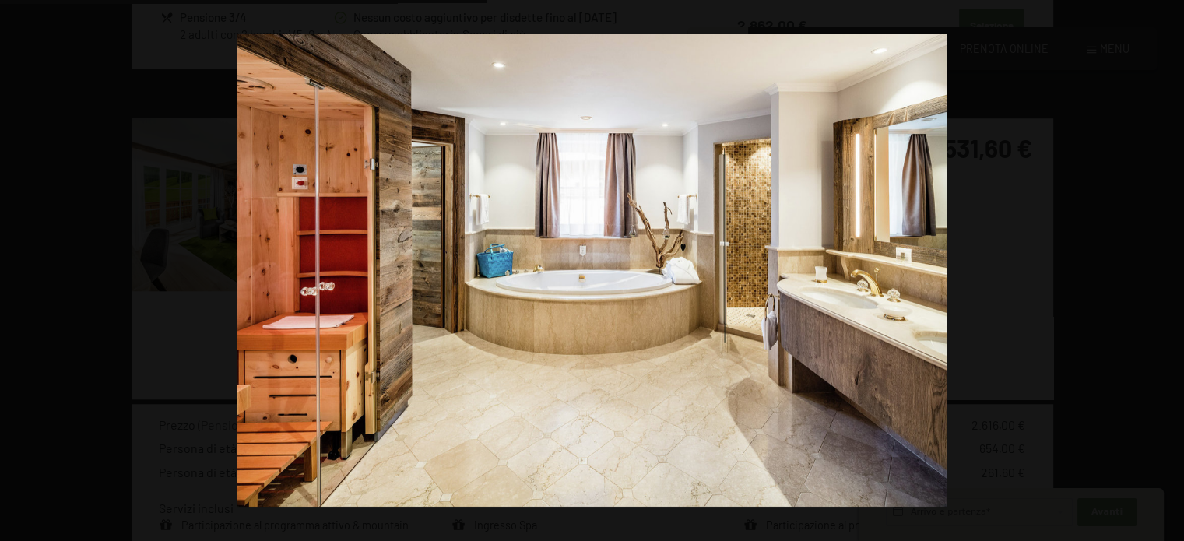
click at [1164, 270] on button "button" at bounding box center [1156, 271] width 54 height 78
